Goal: Navigation & Orientation: Find specific page/section

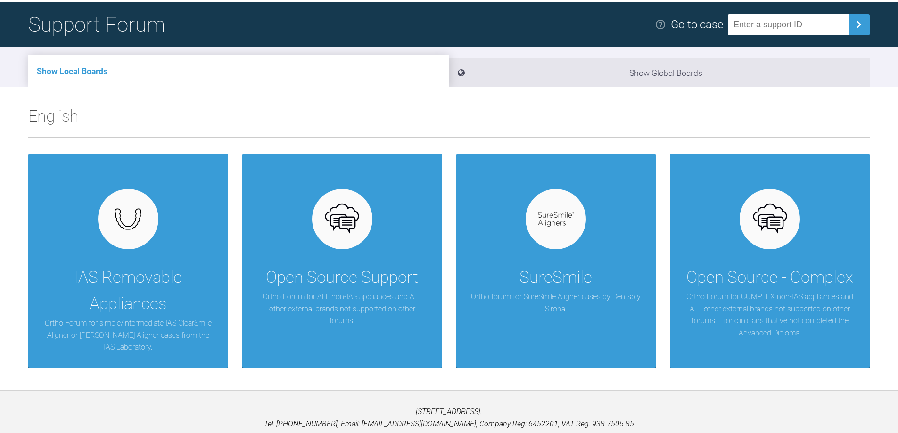
scroll to position [98, 0]
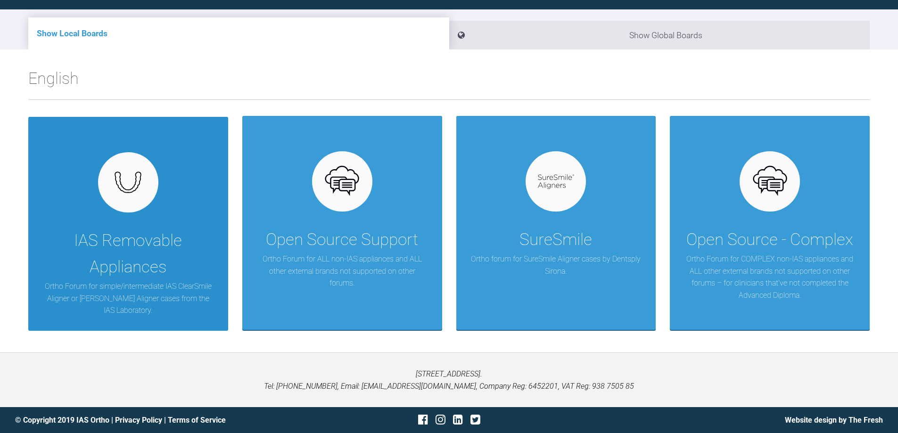
click at [131, 232] on div "IAS Removable Appliances" at bounding box center [128, 254] width 172 height 53
click at [150, 196] on div at bounding box center [128, 182] width 60 height 60
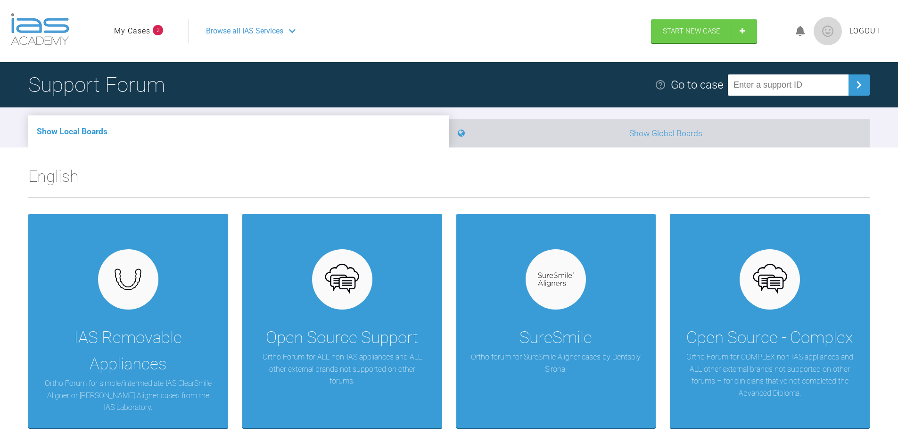
click at [465, 128] on span at bounding box center [461, 133] width 7 height 13
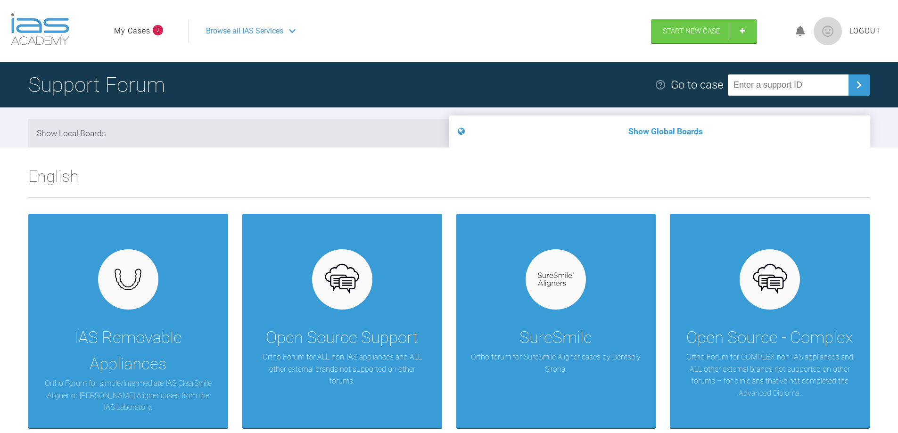
scroll to position [47, 0]
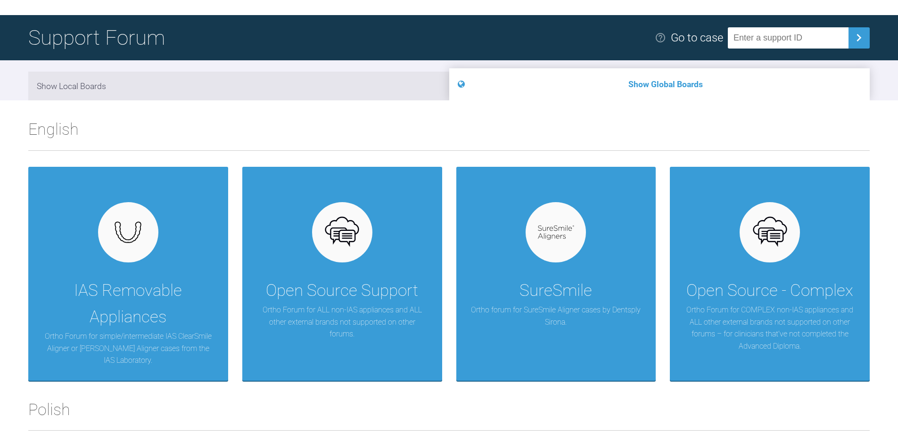
click at [249, 120] on h2 "English" at bounding box center [449, 133] width 842 height 34
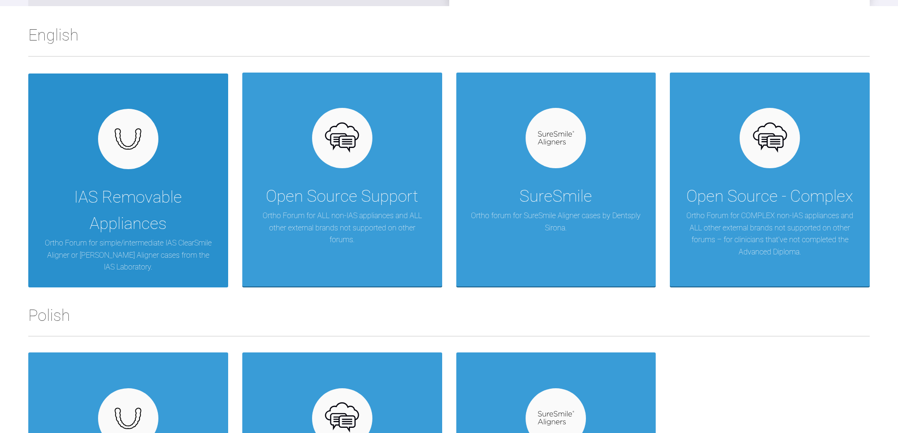
click at [162, 166] on div "IAS Removable Appliances Ortho Forum for simple/intermediate IAS ClearSmile Ali…" at bounding box center [128, 181] width 200 height 214
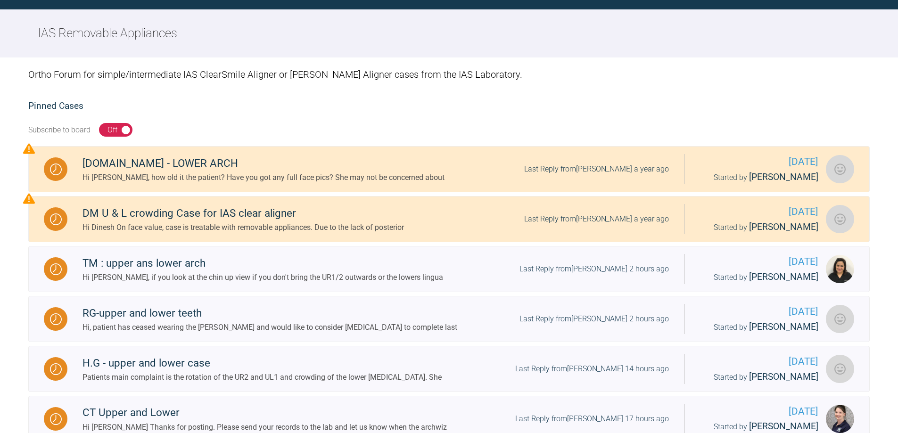
scroll to position [141, 0]
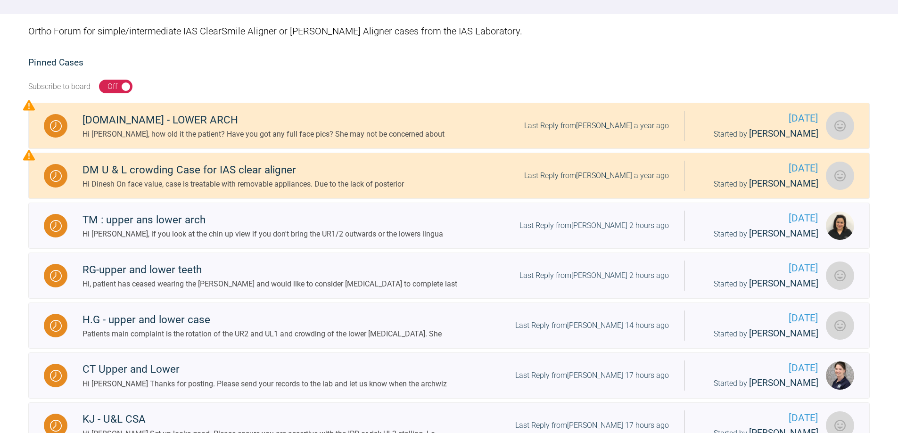
click at [248, 45] on div "Ortho Forum for simple/intermediate IAS ClearSmile Aligner or [PERSON_NAME] Ali…" at bounding box center [449, 31] width 842 height 34
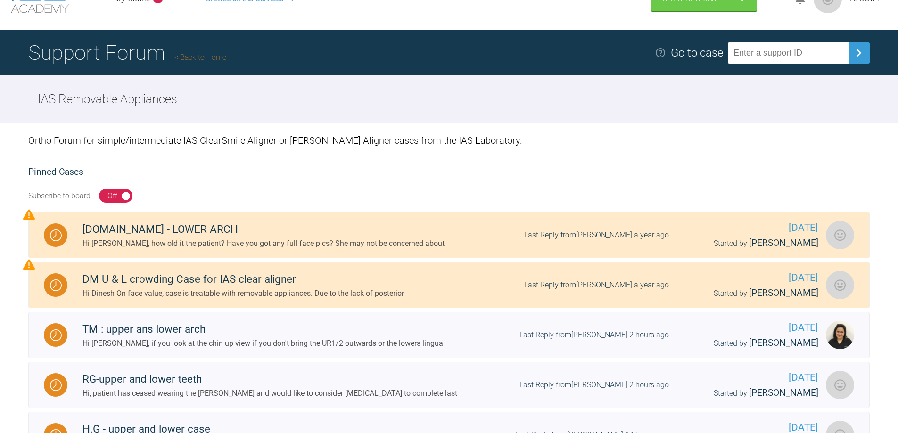
scroll to position [14, 0]
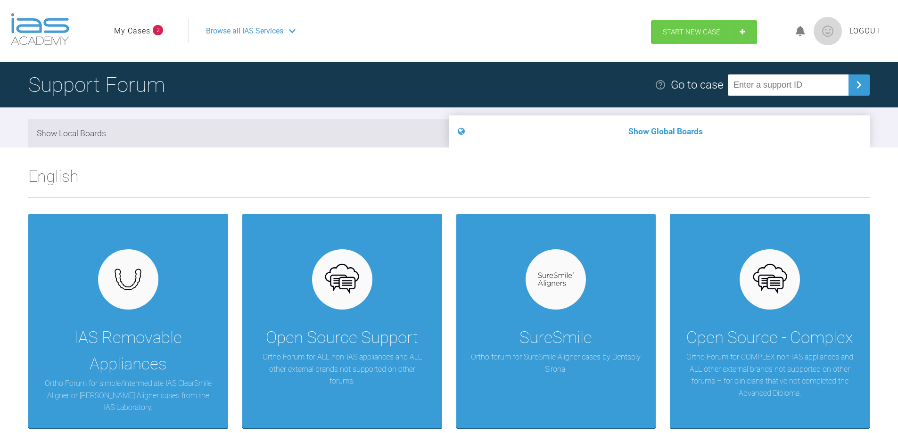
click at [711, 31] on span "Start New Case" at bounding box center [692, 32] width 58 height 8
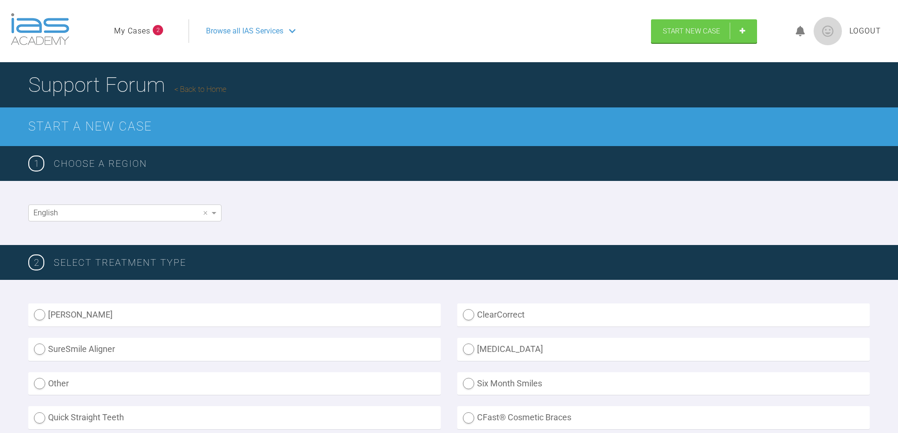
scroll to position [47, 0]
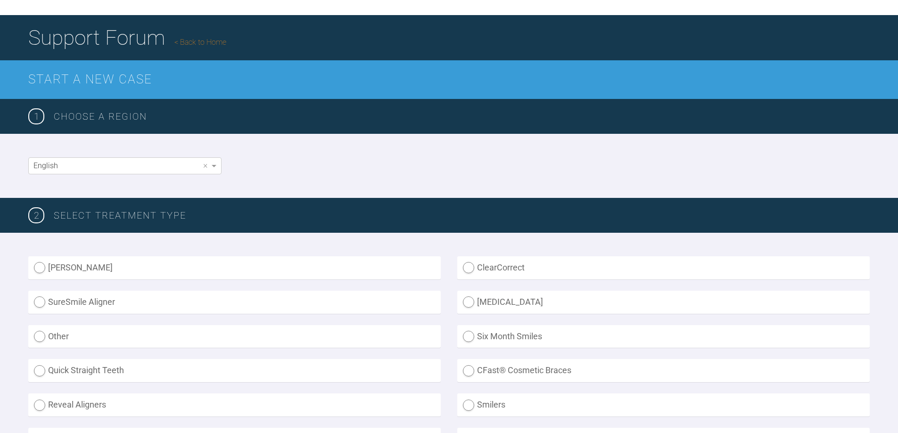
click at [190, 39] on link "Back to Home" at bounding box center [200, 42] width 52 height 9
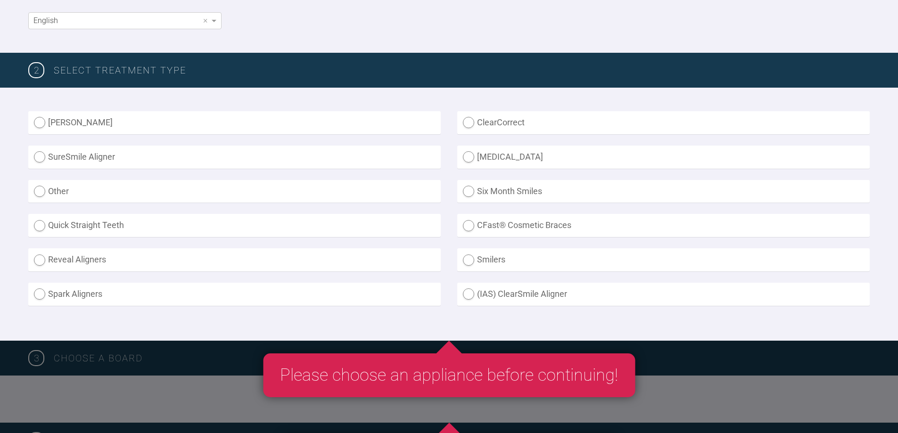
scroll to position [189, 0]
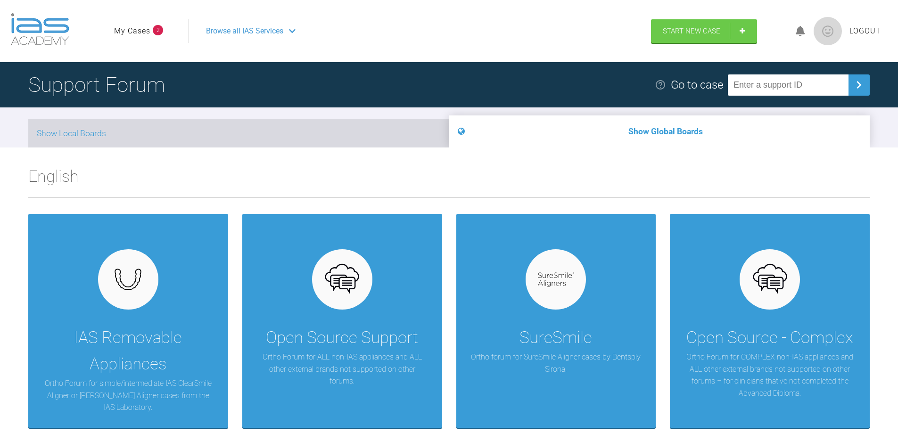
click at [275, 135] on li "Show Local Boards" at bounding box center [238, 133] width 421 height 29
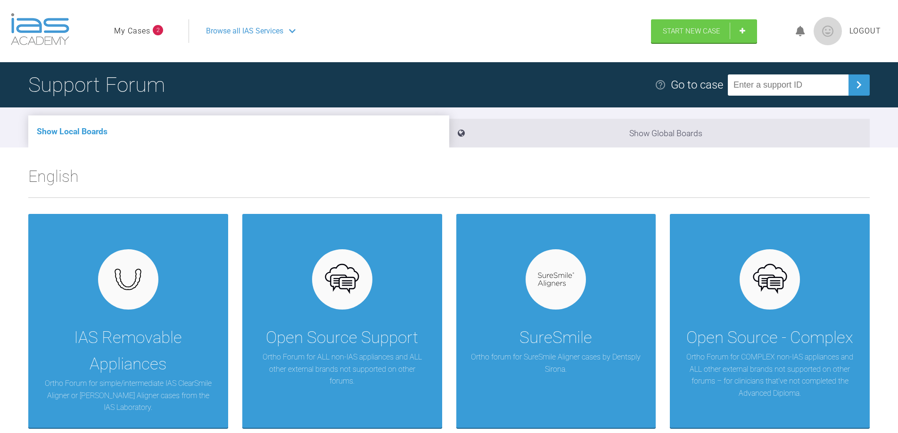
click at [129, 30] on link "My Cases" at bounding box center [132, 31] width 36 height 12
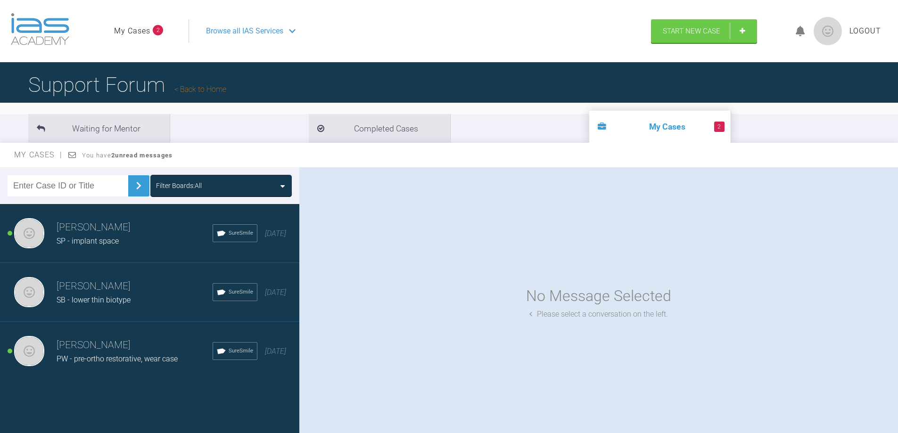
click at [139, 242] on div "SP - implant space" at bounding box center [135, 241] width 156 height 12
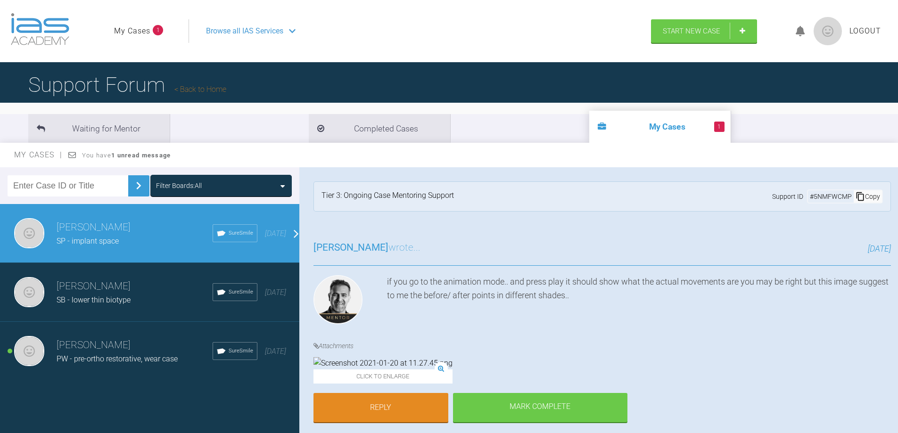
click at [123, 356] on span "PW - pre-ortho restorative, wear case" at bounding box center [117, 359] width 121 height 9
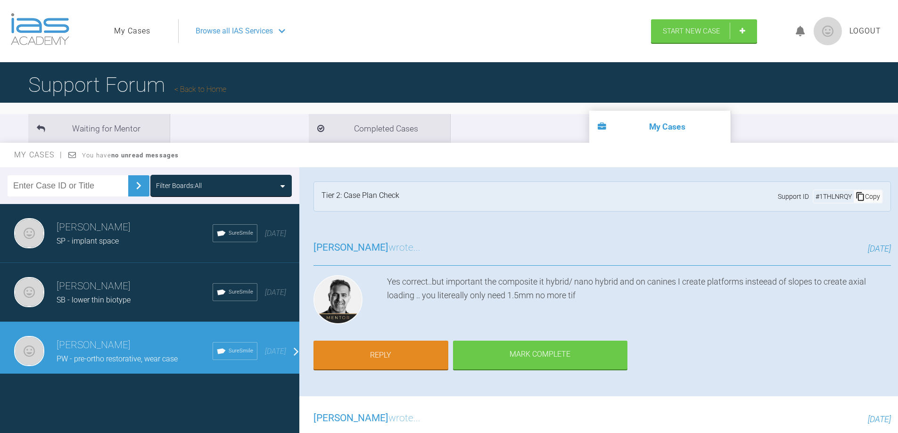
click at [114, 237] on span "SP - implant space" at bounding box center [88, 241] width 62 height 9
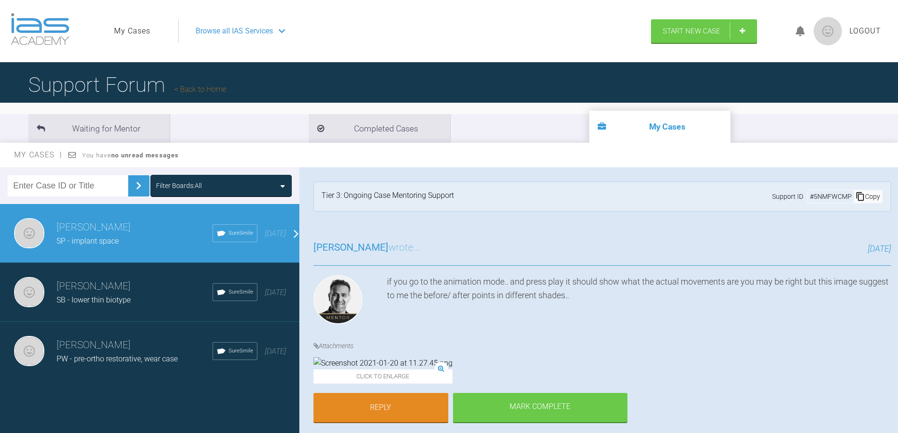
click at [42, 30] on img at bounding box center [40, 29] width 58 height 32
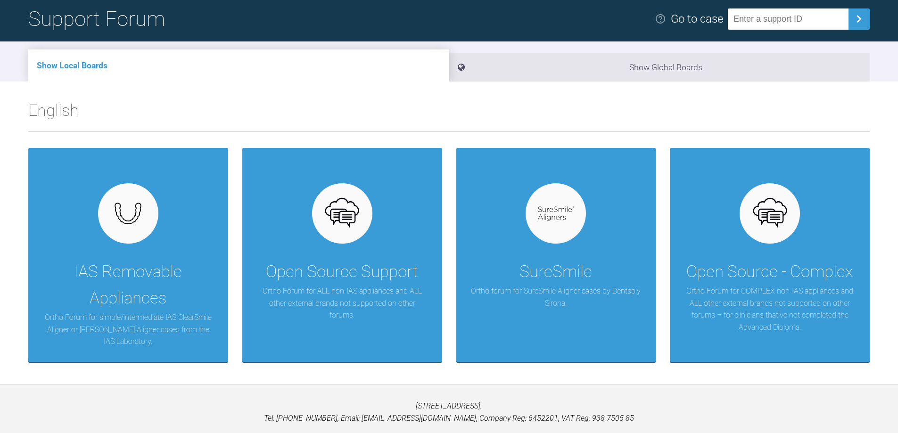
scroll to position [98, 0]
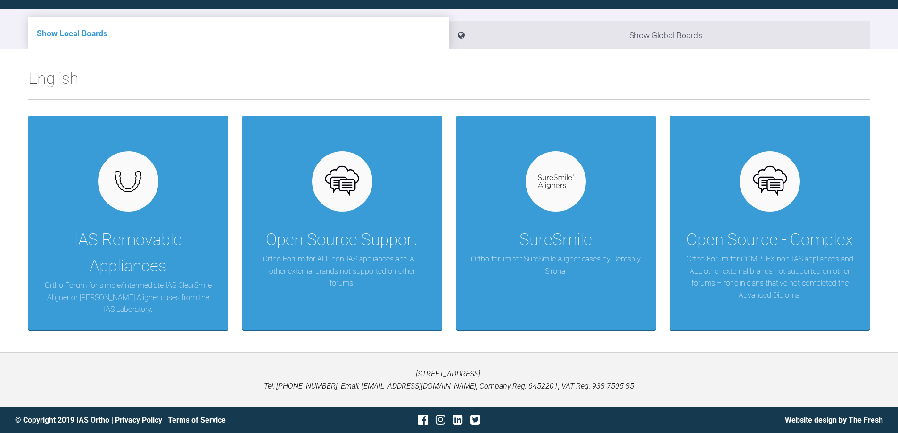
click at [367, 79] on h2 "English" at bounding box center [449, 83] width 842 height 34
click at [402, 80] on h2 "English" at bounding box center [449, 83] width 842 height 34
click at [405, 78] on h2 "English" at bounding box center [449, 83] width 842 height 34
click at [532, 89] on h2 "English" at bounding box center [449, 83] width 842 height 34
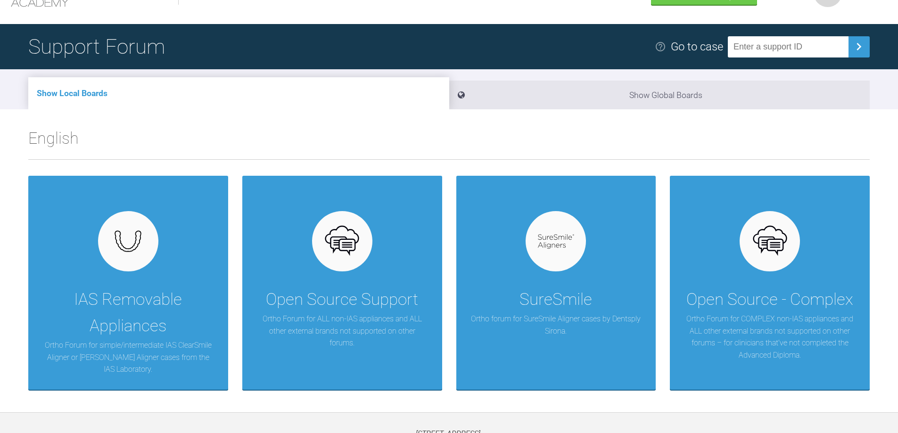
scroll to position [0, 0]
